Goal: Navigation & Orientation: Find specific page/section

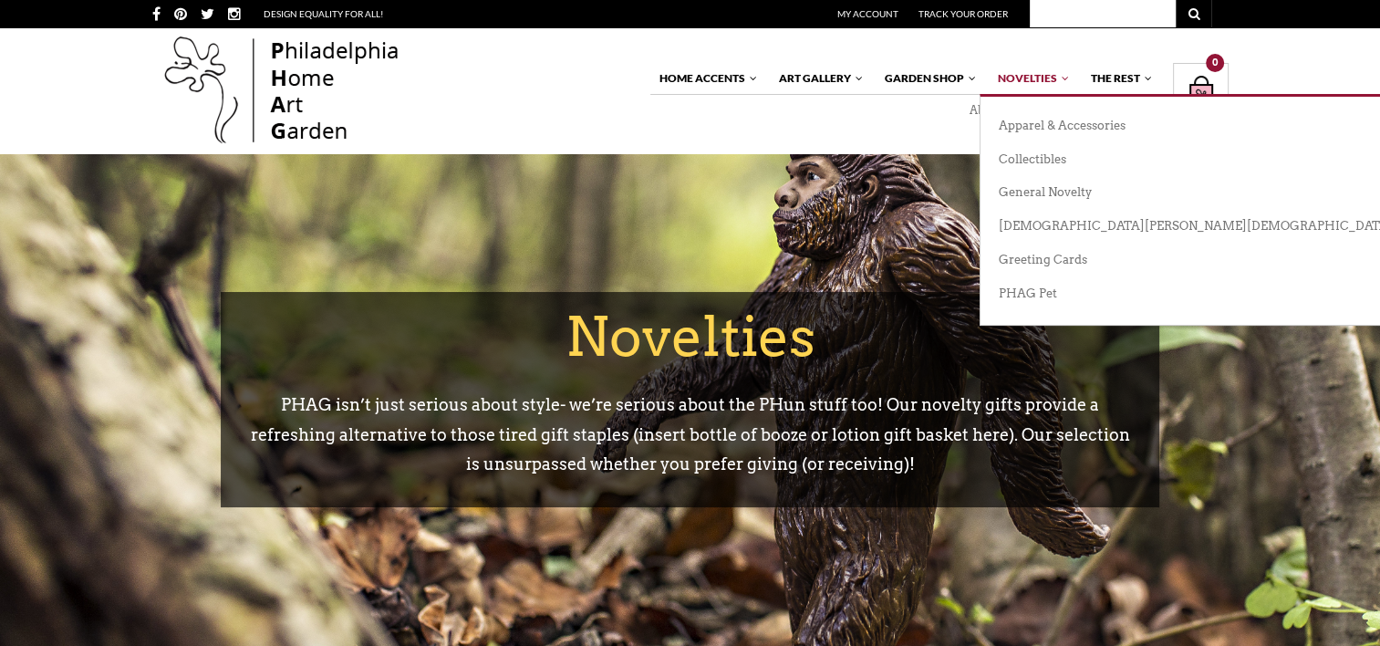
click at [1021, 74] on link "Novelties" at bounding box center [1029, 78] width 82 height 31
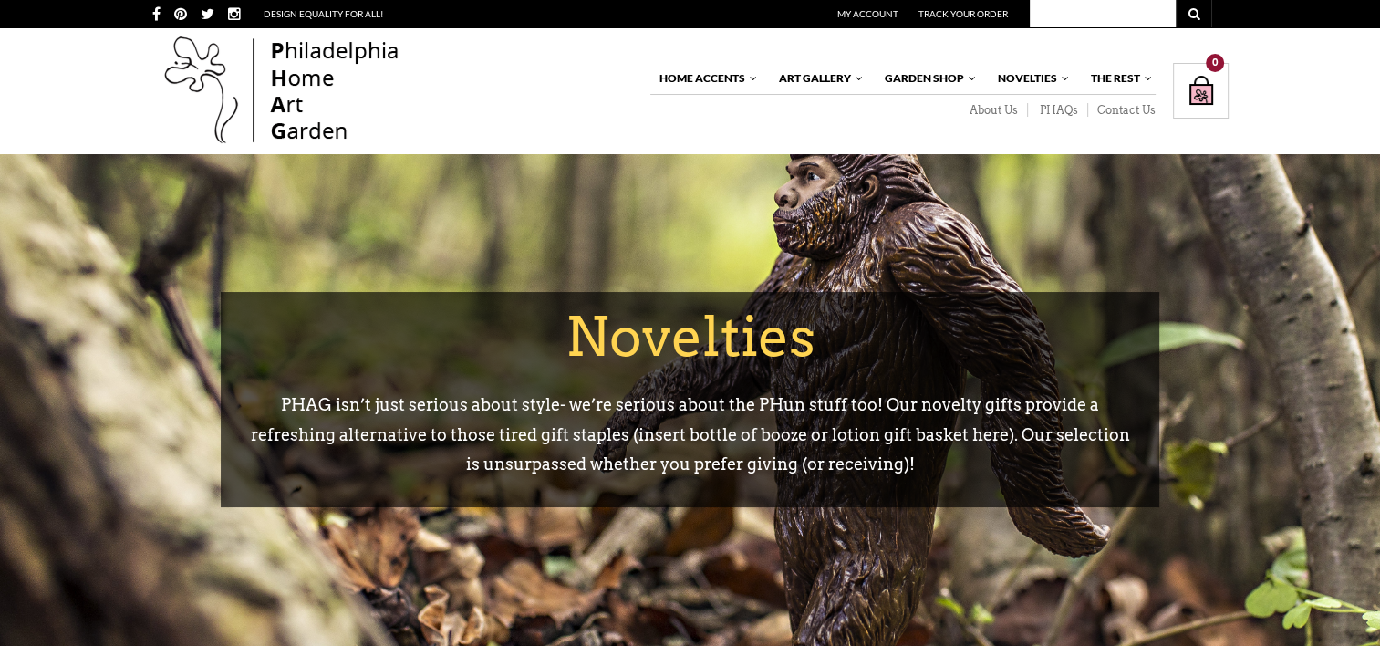
click at [1021, 74] on link "Novelties" at bounding box center [1029, 78] width 82 height 31
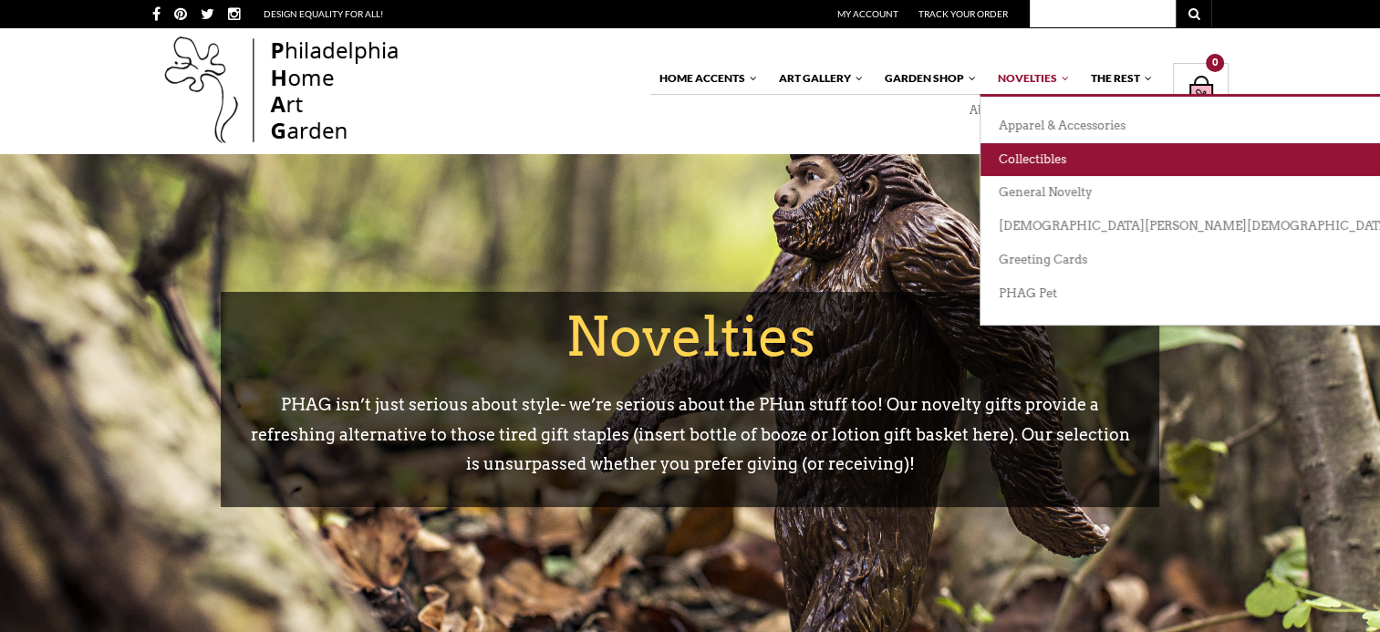
click at [1021, 150] on link "Collectibles" at bounding box center [1263, 160] width 567 height 34
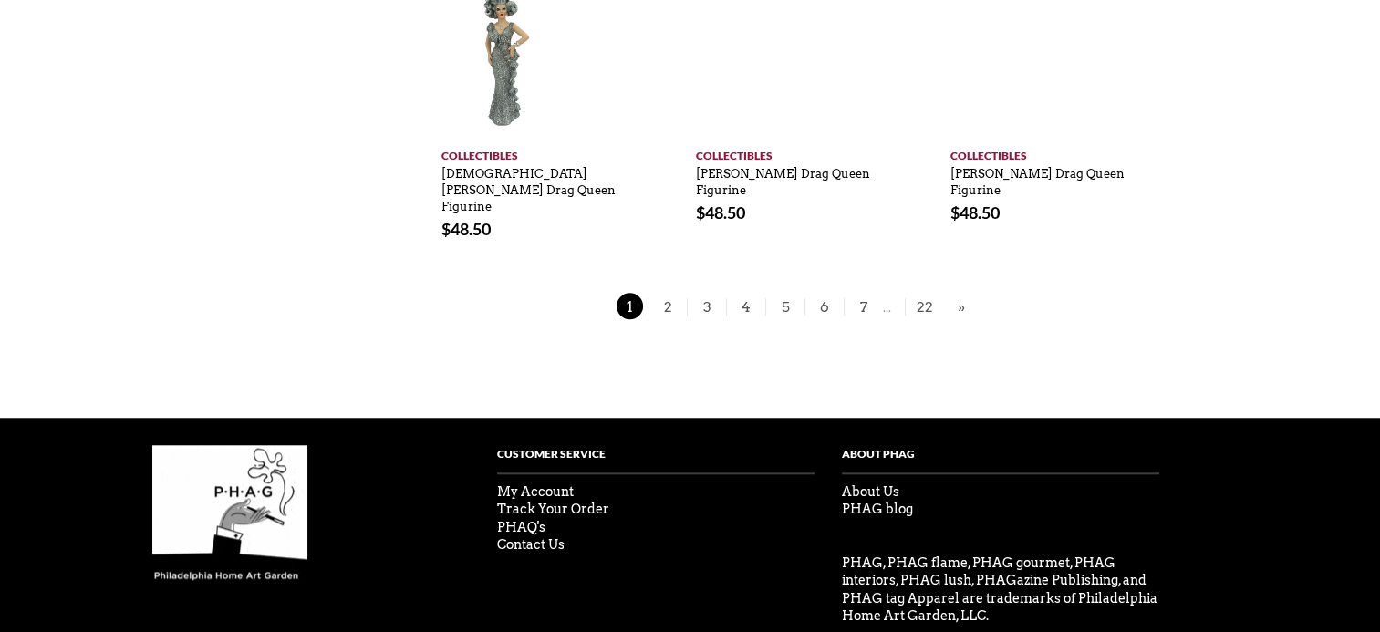
scroll to position [1604, 0]
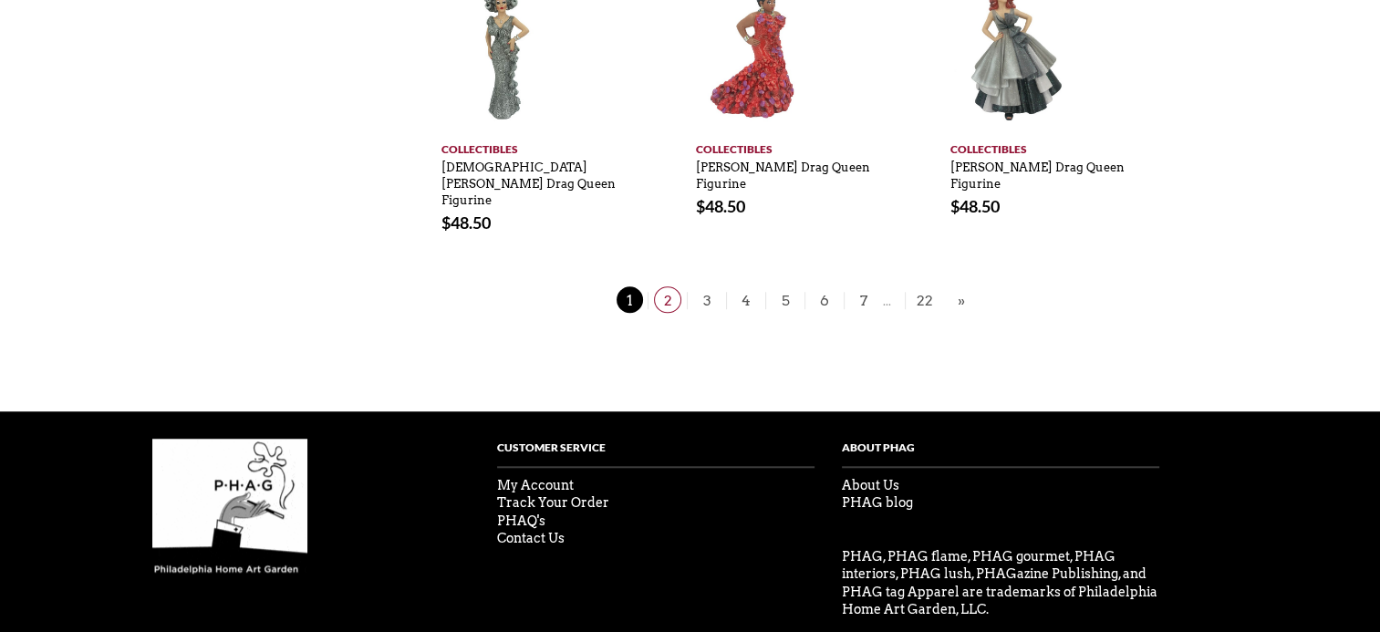
click at [667, 286] on span "2" at bounding box center [667, 299] width 27 height 26
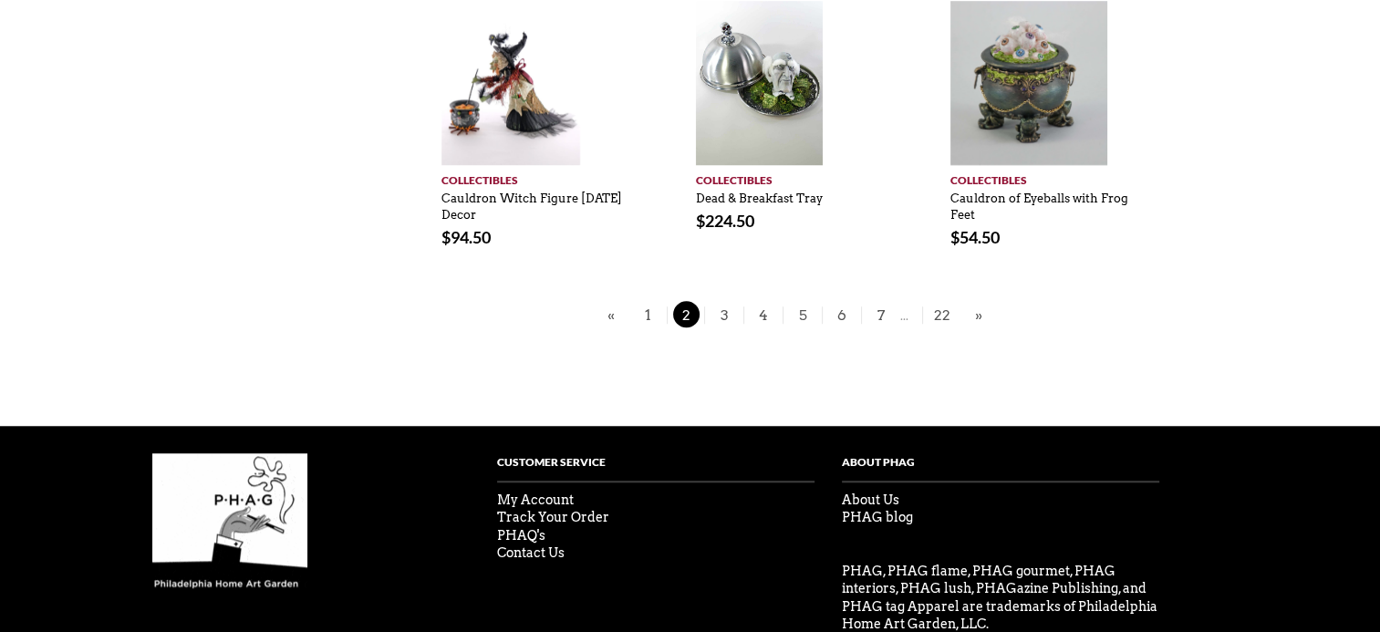
scroll to position [1455, 0]
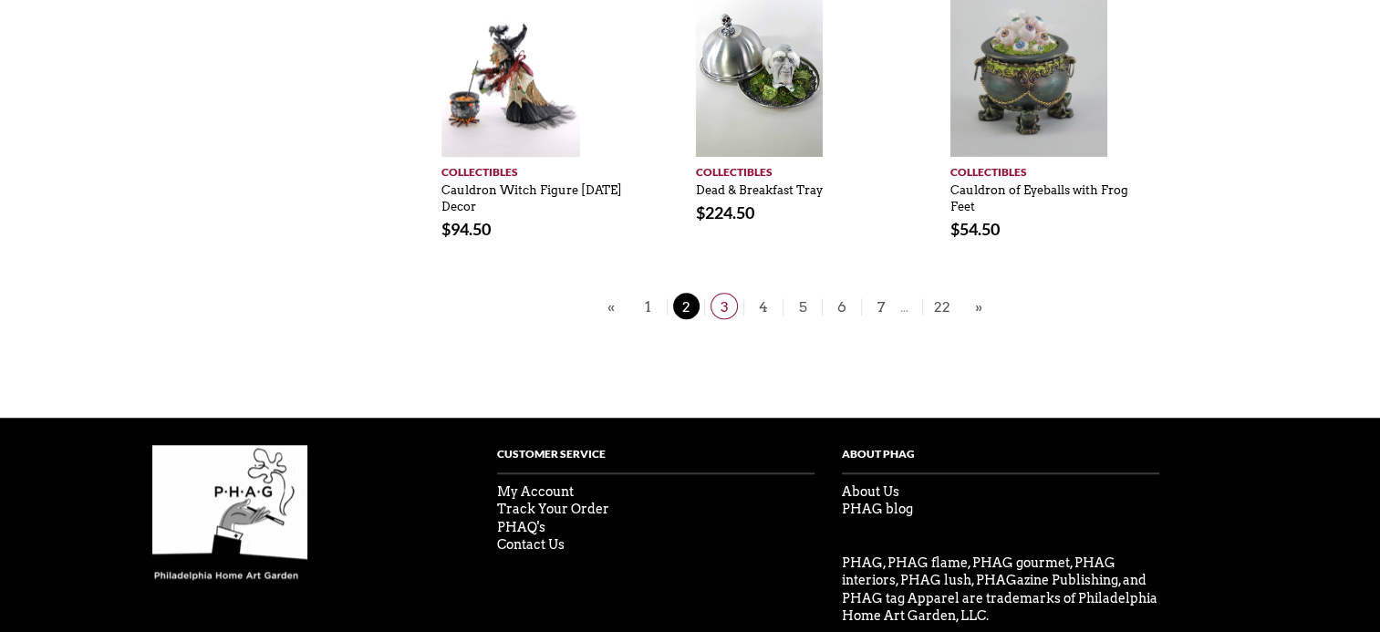
click at [724, 305] on span "3" at bounding box center [723, 306] width 27 height 26
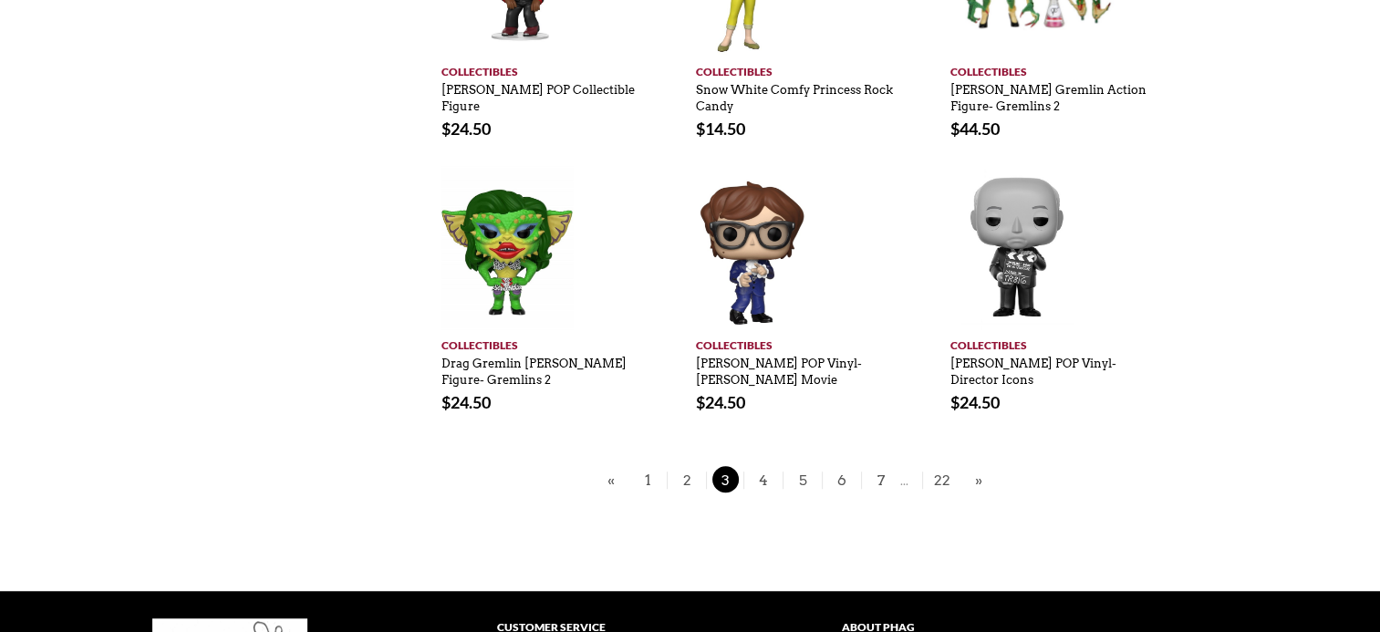
scroll to position [1279, 0]
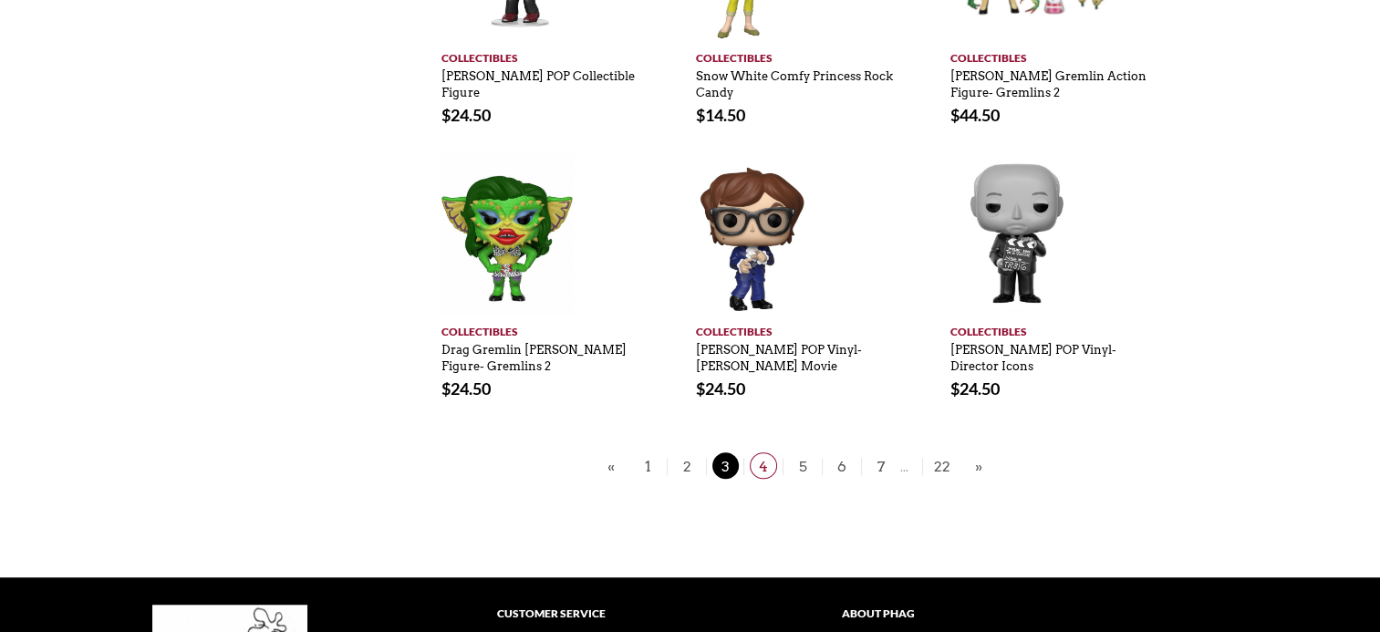
click at [760, 467] on span "4" at bounding box center [763, 465] width 27 height 26
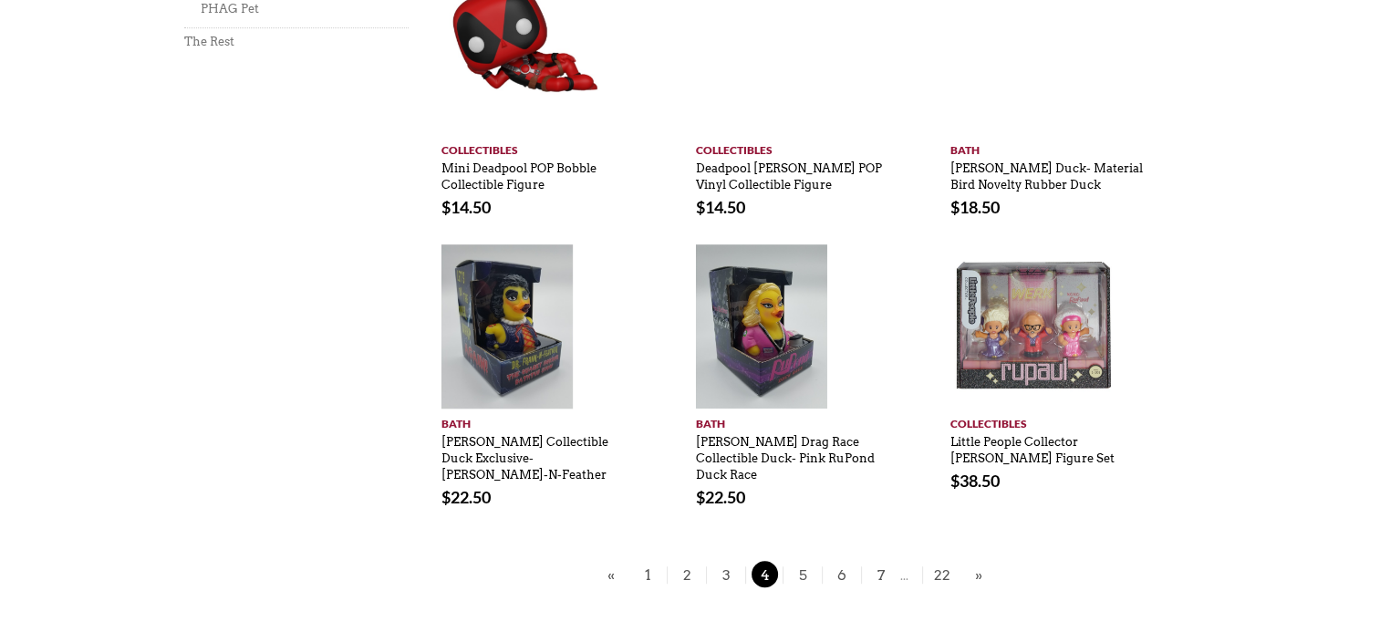
scroll to position [1225, 0]
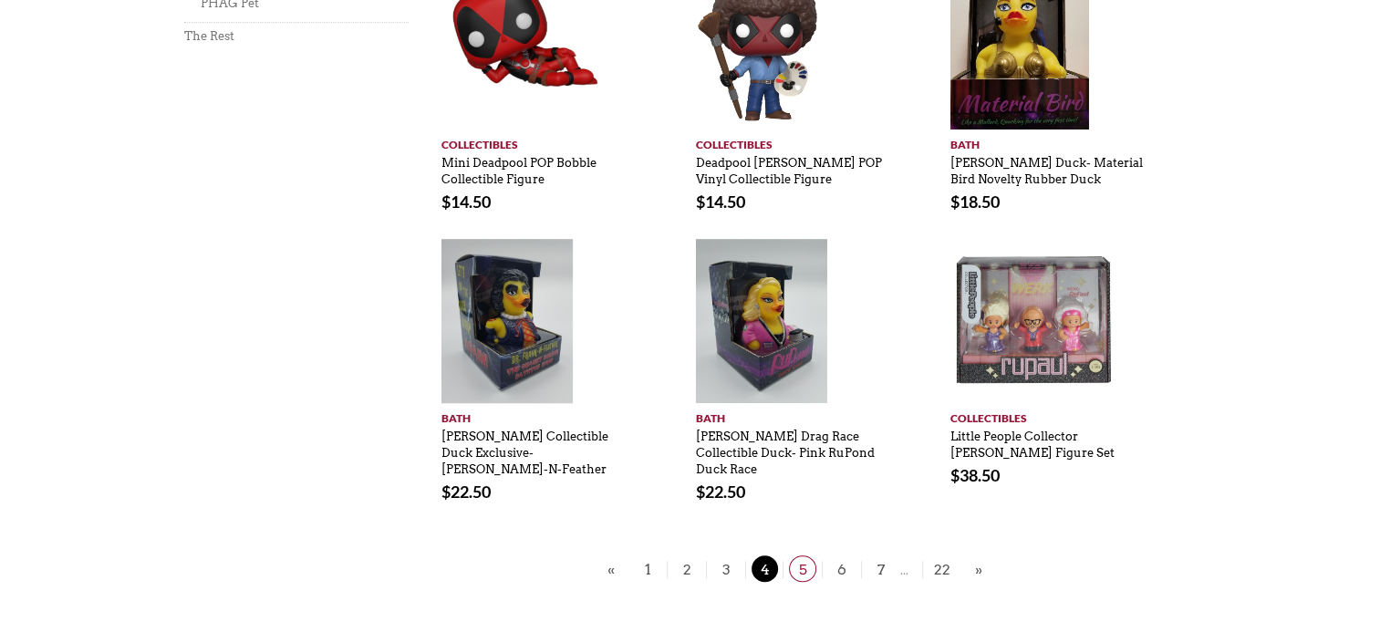
click at [797, 555] on span "5" at bounding box center [802, 568] width 27 height 26
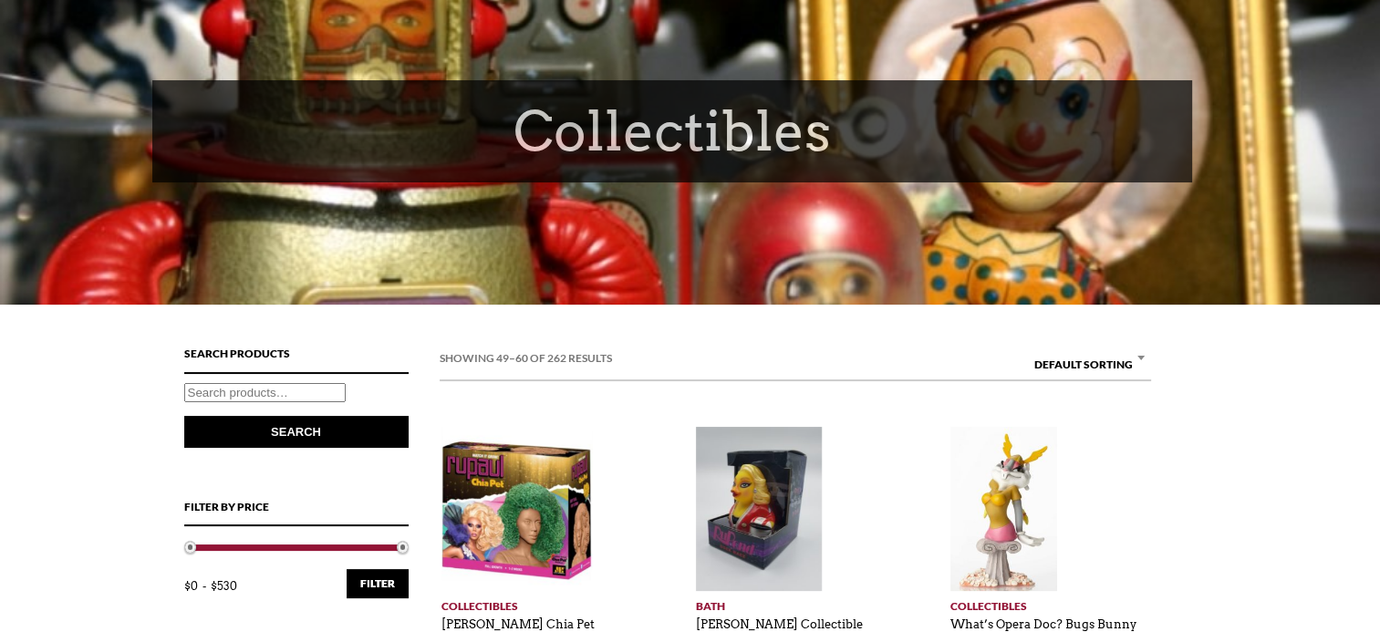
scroll to position [106, 0]
